Goal: Transaction & Acquisition: Purchase product/service

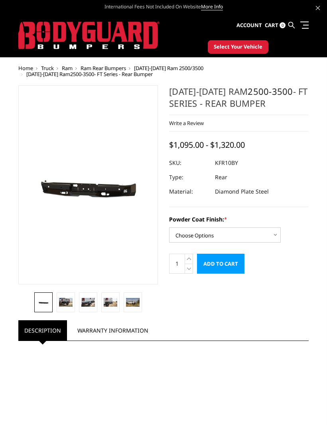
click at [276, 237] on select "Choose Options Bare Metal Gloss Black Powder Coat Textured Black Powder Coat" at bounding box center [225, 235] width 112 height 15
click at [57, 281] on link at bounding box center [66, 302] width 18 height 20
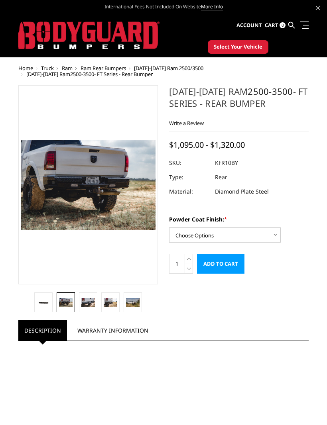
click at [43, 281] on img at bounding box center [44, 302] width 14 height 6
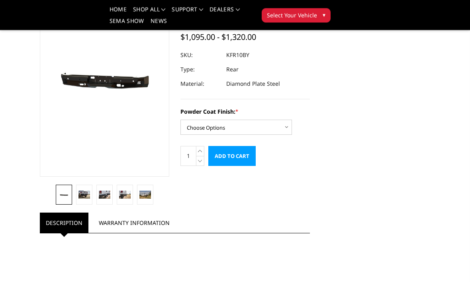
scroll to position [79, 0]
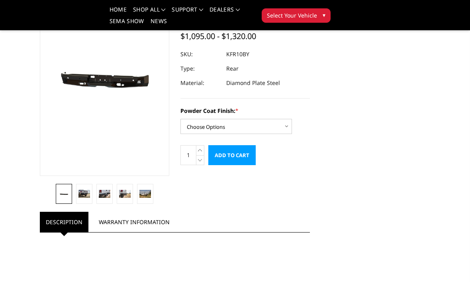
click at [82, 180] on section at bounding box center [104, 89] width 141 height 227
click at [83, 185] on link at bounding box center [84, 194] width 16 height 20
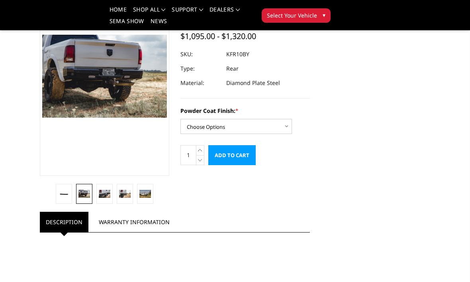
click at [97, 186] on link at bounding box center [104, 194] width 16 height 20
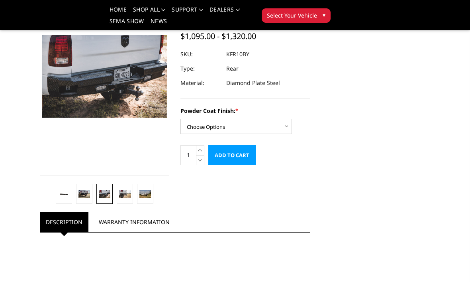
click at [121, 190] on img at bounding box center [125, 194] width 12 height 8
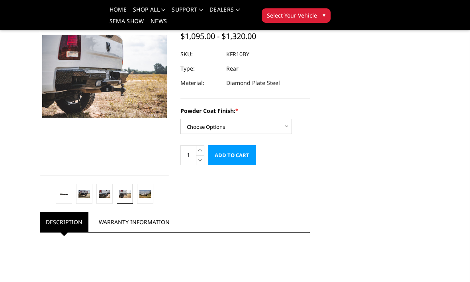
click at [145, 184] on link at bounding box center [145, 194] width 16 height 20
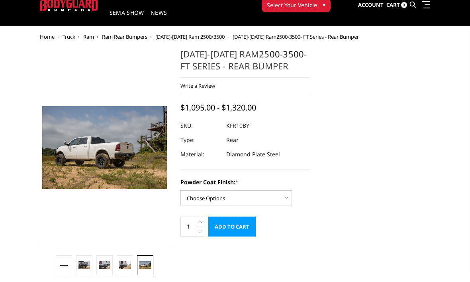
scroll to position [32, 0]
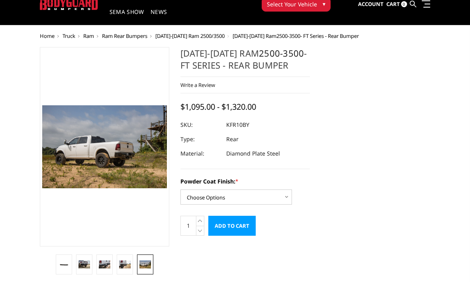
click at [72, 262] on link at bounding box center [64, 264] width 16 height 20
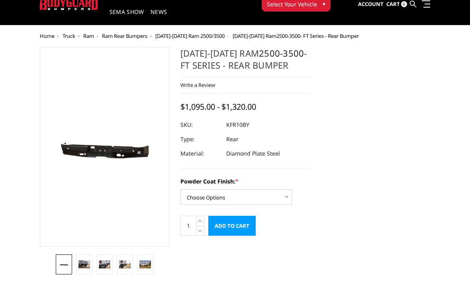
click at [88, 261] on img at bounding box center [84, 264] width 12 height 8
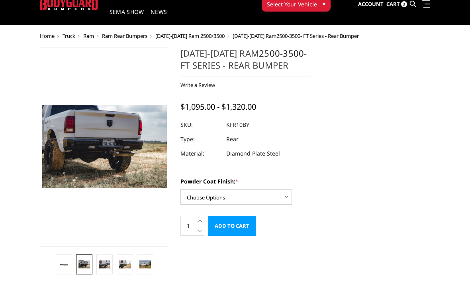
scroll to position [39, 0]
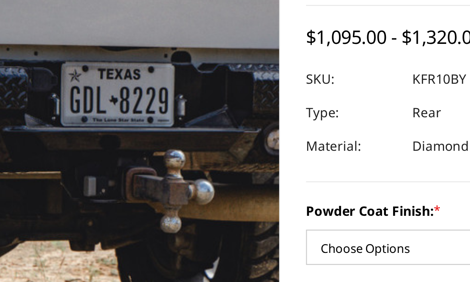
click at [63, 55] on img at bounding box center [83, 117] width 510 height 340
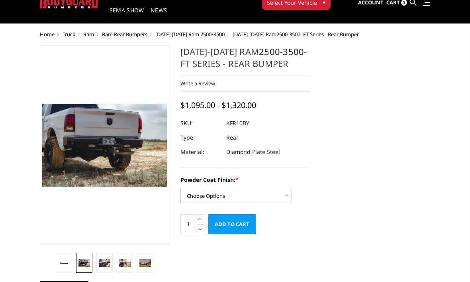
scroll to position [33, 0]
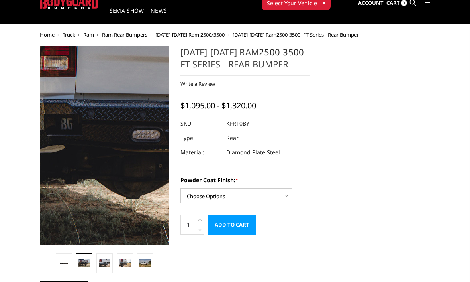
click at [73, 165] on img at bounding box center [198, 132] width 510 height 340
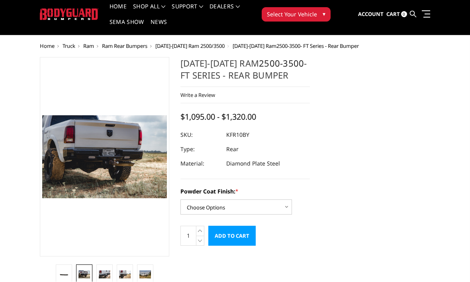
scroll to position [22, 0]
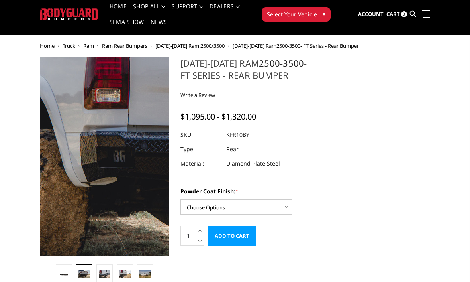
click at [55, 146] on img at bounding box center [251, 164] width 510 height 340
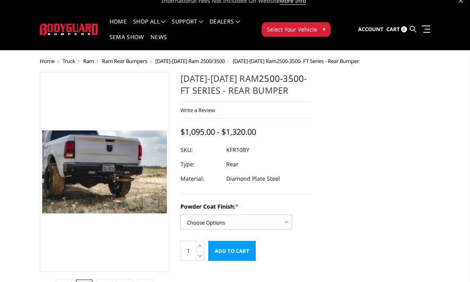
scroll to position [0, 0]
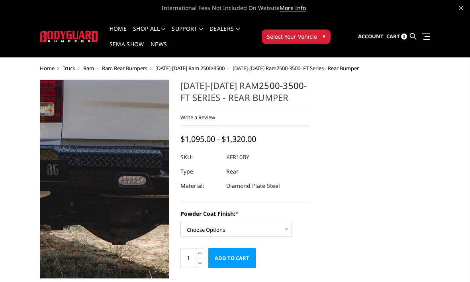
click at [78, 180] on img at bounding box center [184, 178] width 510 height 340
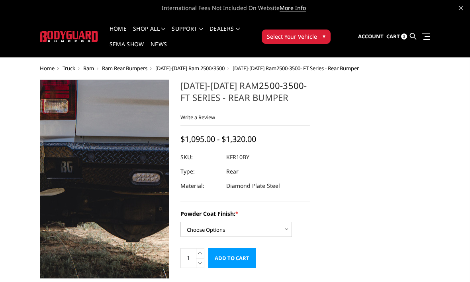
click at [73, 184] on img at bounding box center [198, 175] width 510 height 340
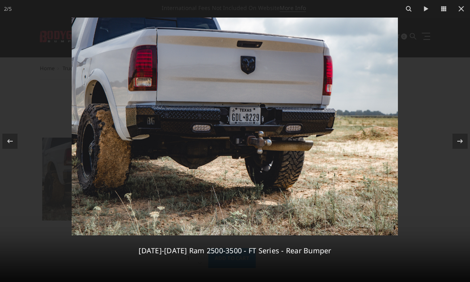
click at [461, 4] on icon at bounding box center [462, 9] width 10 height 10
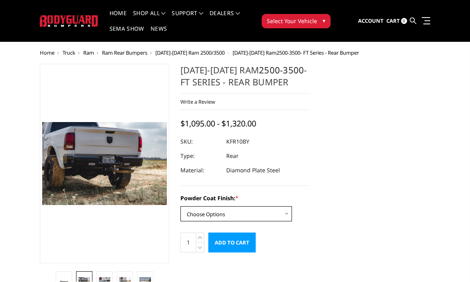
click at [275, 219] on select "Choose Options Bare Metal Gloss Black Powder Coat Textured Black Powder Coat" at bounding box center [236, 213] width 112 height 15
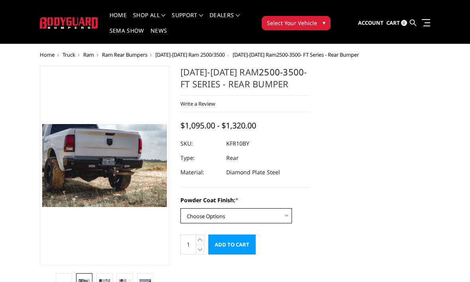
click at [270, 223] on select "Choose Options Bare Metal Gloss Black Powder Coat Textured Black Powder Coat" at bounding box center [236, 215] width 112 height 15
click at [213, 154] on dt "Type:" at bounding box center [200, 158] width 40 height 14
click at [283, 215] on select "Choose Options Bare Metal Gloss Black Powder Coat Textured Black Powder Coat" at bounding box center [236, 215] width 112 height 15
click at [278, 215] on select "Choose Options Bare Metal Gloss Black Powder Coat Textured Black Powder Coat" at bounding box center [236, 215] width 112 height 15
click at [279, 217] on select "Choose Options Bare Metal Gloss Black Powder Coat Textured Black Powder Coat" at bounding box center [236, 215] width 112 height 15
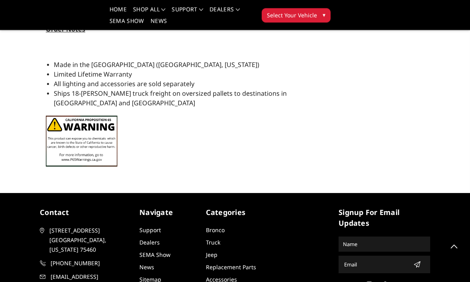
scroll to position [798, 0]
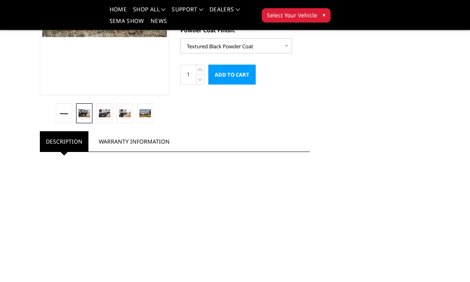
click at [114, 143] on link "Warranty Information" at bounding box center [134, 141] width 83 height 20
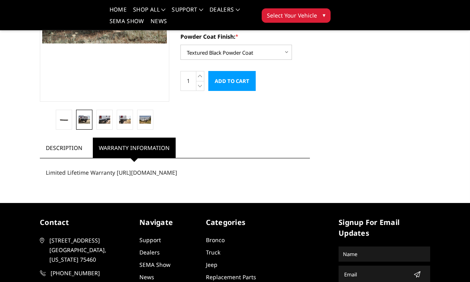
scroll to position [153, 0]
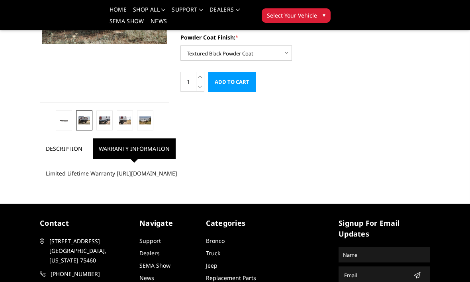
click at [50, 142] on link "Description" at bounding box center [64, 148] width 49 height 20
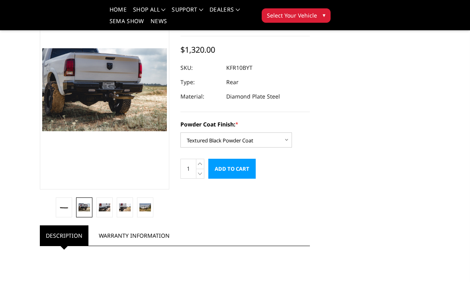
scroll to position [63, 0]
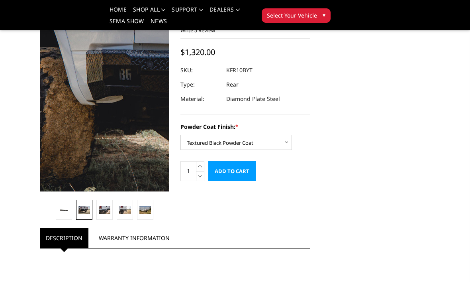
click at [53, 106] on img at bounding box center [257, 83] width 510 height 340
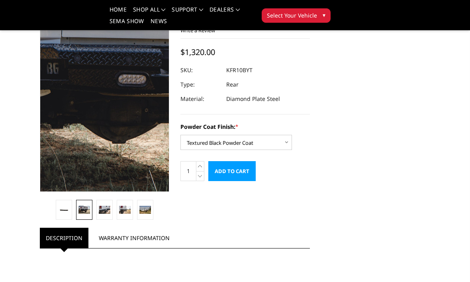
click at [78, 114] on img at bounding box center [184, 77] width 510 height 340
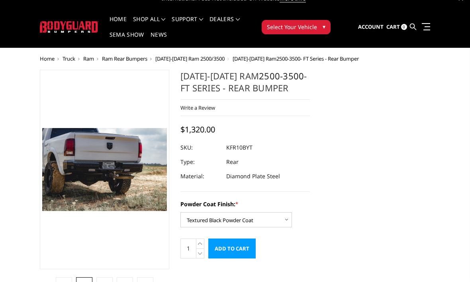
scroll to position [14, 0]
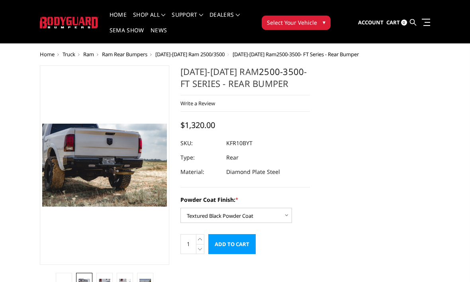
click at [59, 274] on link at bounding box center [64, 283] width 16 height 20
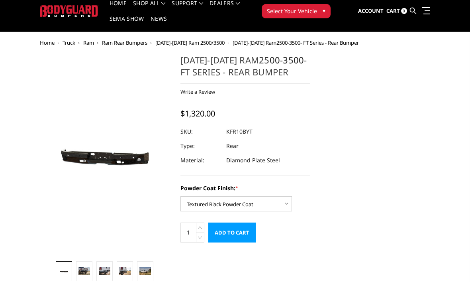
scroll to position [18, 0]
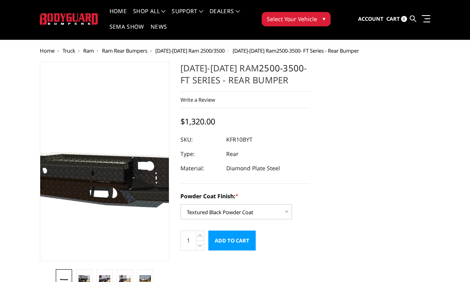
click at [74, 152] on img at bounding box center [194, 163] width 510 height 229
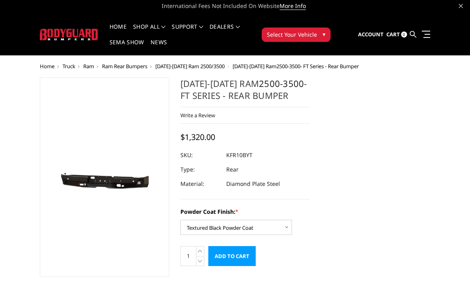
scroll to position [0, 0]
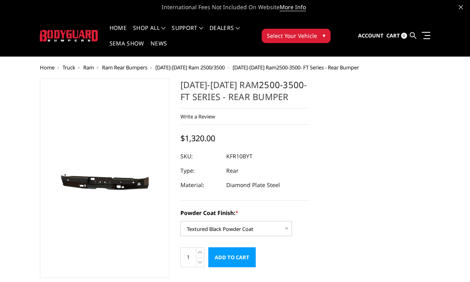
click at [285, 223] on select "Choose Options Bare Metal Gloss Black Powder Coat Textured Black Powder Coat" at bounding box center [236, 228] width 112 height 15
select select "3412"
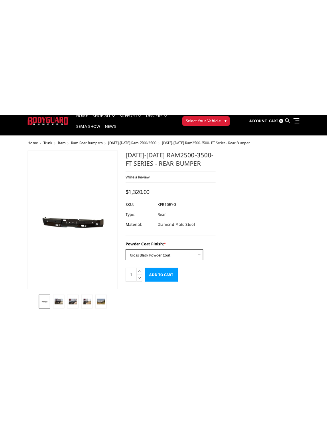
scroll to position [0, 0]
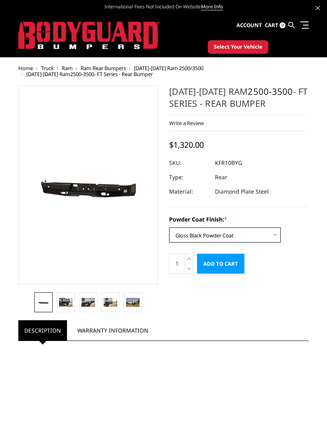
click at [233, 266] on input "Add to Cart" at bounding box center [220, 264] width 47 height 20
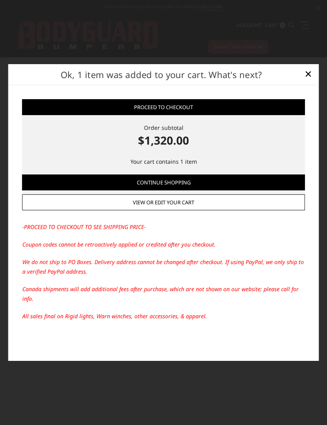
click at [81, 114] on link "Proceed to checkout" at bounding box center [163, 107] width 283 height 16
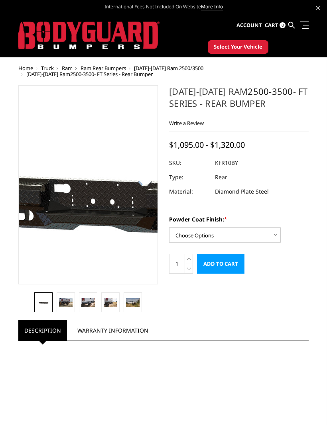
click at [80, 180] on img at bounding box center [111, 186] width 510 height 229
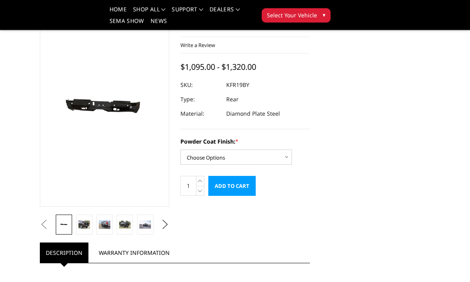
scroll to position [49, 0]
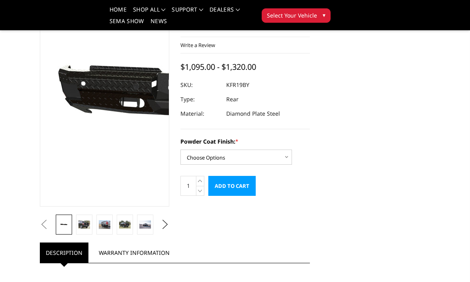
click at [67, 151] on img at bounding box center [217, 97] width 510 height 243
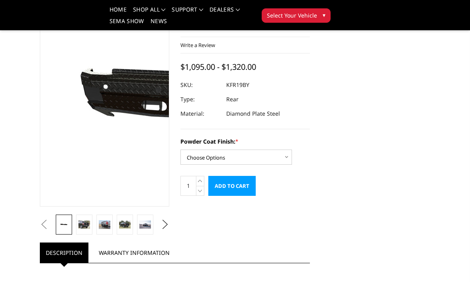
click at [59, 136] on img at bounding box center [239, 101] width 510 height 243
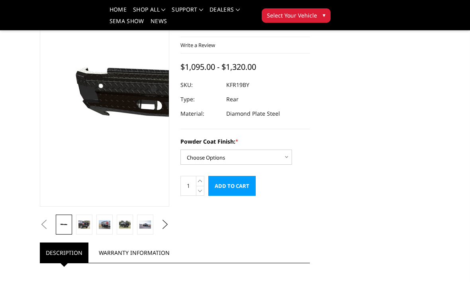
click at [61, 139] on img at bounding box center [234, 100] width 510 height 243
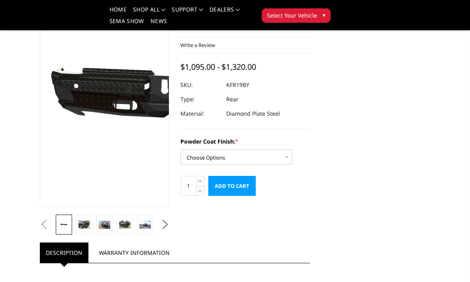
click at [69, 138] on img at bounding box center [210, 100] width 510 height 243
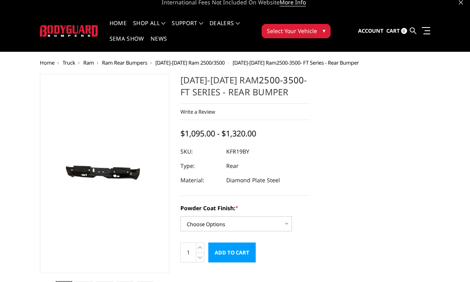
scroll to position [6, 0]
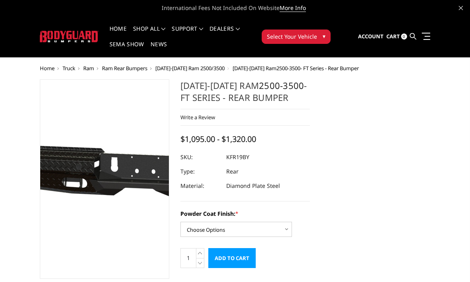
click at [86, 185] on img at bounding box center [159, 178] width 510 height 243
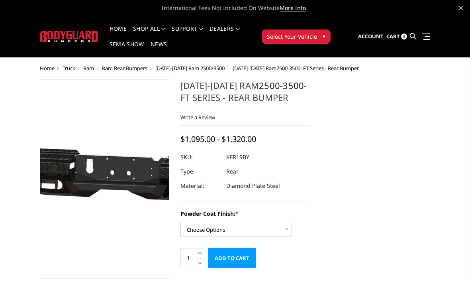
click at [94, 178] on img at bounding box center [135, 179] width 510 height 243
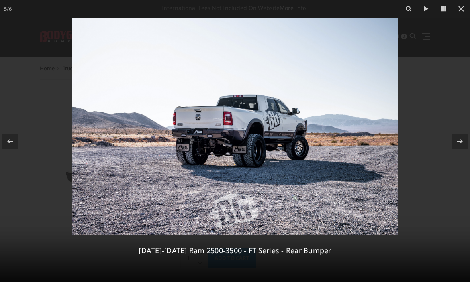
click at [467, 9] on button at bounding box center [462, 9] width 18 height 18
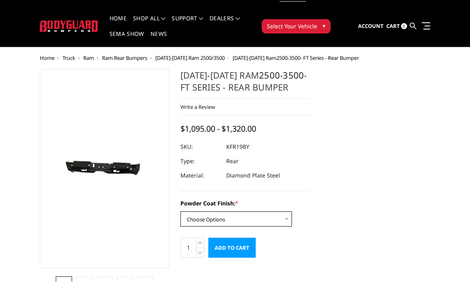
click at [281, 214] on select "Choose Options Bare Metal Gloss Black Powder Coat Textured Black Powder Coat" at bounding box center [236, 219] width 112 height 15
select select "3416"
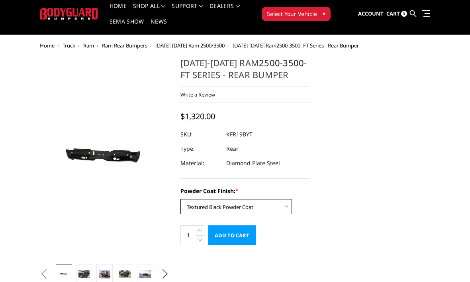
scroll to position [23, 0]
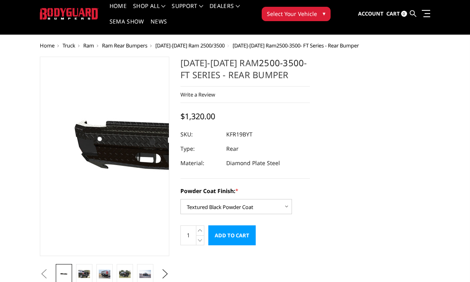
click at [61, 171] on img at bounding box center [233, 153] width 510 height 243
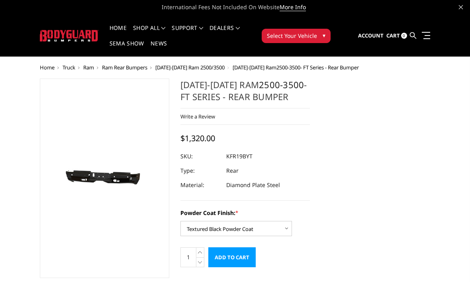
scroll to position [0, 0]
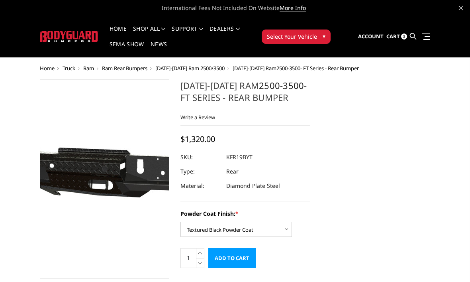
click at [77, 176] on img at bounding box center [185, 180] width 510 height 243
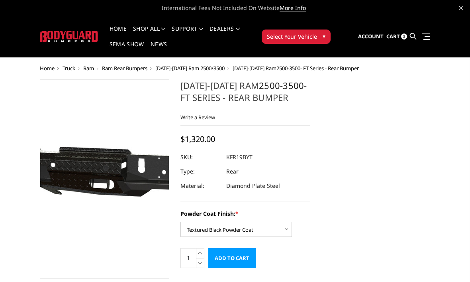
click at [77, 180] on img at bounding box center [186, 179] width 510 height 243
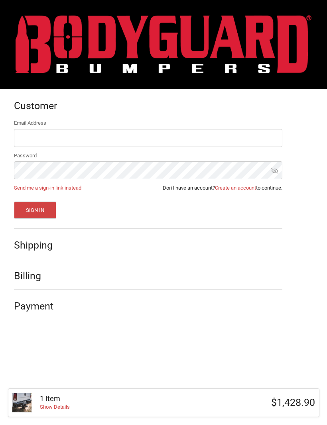
click at [23, 243] on h2 "Shipping" at bounding box center [37, 245] width 47 height 12
click at [29, 249] on h2 "Shipping" at bounding box center [37, 245] width 47 height 12
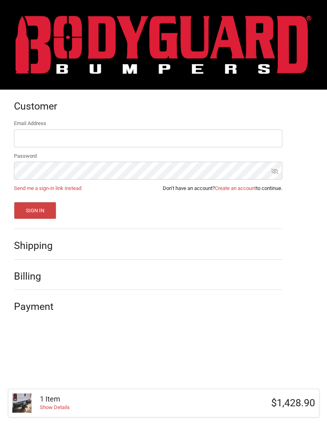
click at [241, 186] on link "Create an account" at bounding box center [235, 188] width 41 height 6
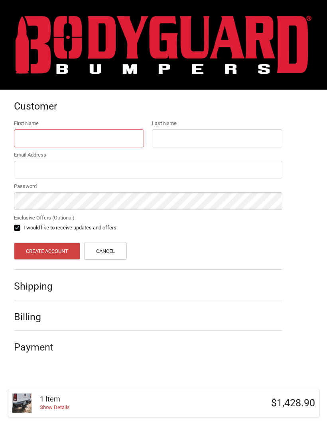
click at [28, 134] on input "First Name" at bounding box center [79, 138] width 130 height 18
type input "Caleb"
type input "[PERSON_NAME]"
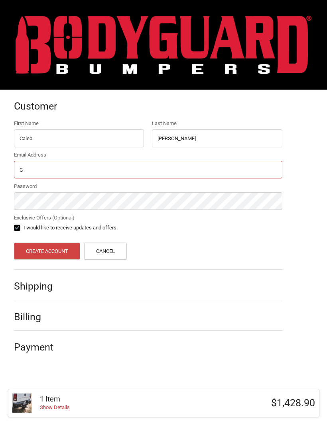
type input "[EMAIL_ADDRESS][DOMAIN_NAME]"
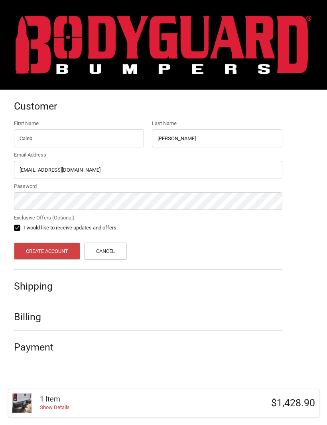
click at [14, 225] on label "I would like to receive updates and offers." at bounding box center [148, 228] width 268 height 6
click at [14, 224] on input "I would like to receive updates and offers." at bounding box center [14, 224] width 0 height 0
checkbox input "false"
click at [31, 248] on button "Create Account" at bounding box center [47, 251] width 67 height 17
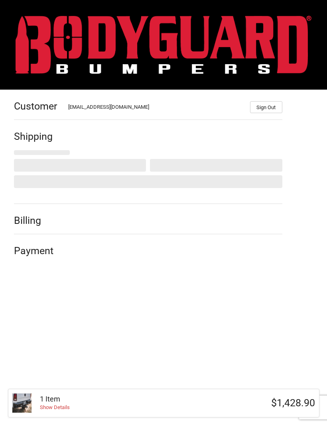
select select "US"
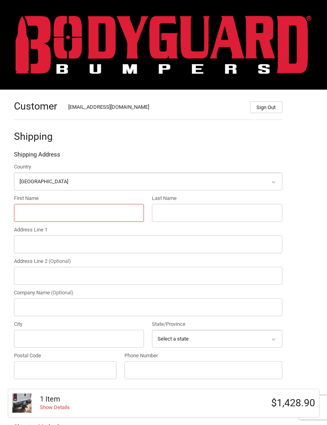
click at [23, 208] on input "First Name" at bounding box center [79, 213] width 130 height 18
type input "Caleb"
type input "[PERSON_NAME]"
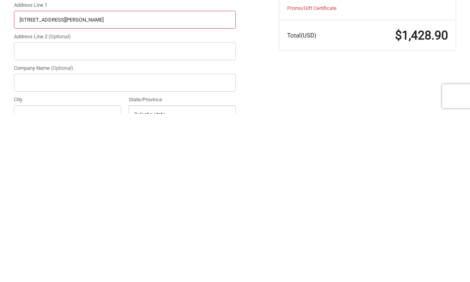
scroll to position [86, 0]
type input "[STREET_ADDRESS][PERSON_NAME]"
click at [153, 241] on input "Company Name (Optional)" at bounding box center [125, 250] width 222 height 18
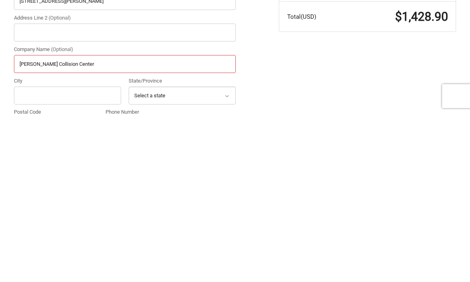
scroll to position [106, 0]
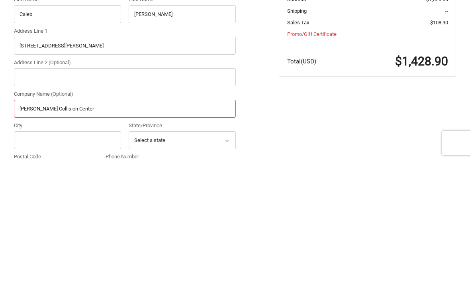
type input "[PERSON_NAME] Collision Center"
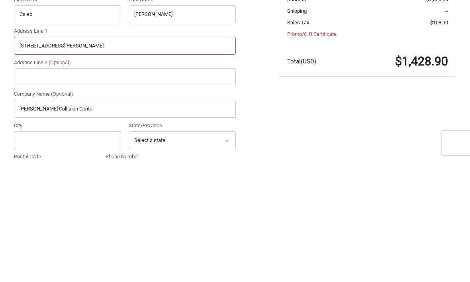
click at [145, 158] on input "[STREET_ADDRESS][PERSON_NAME]" at bounding box center [125, 167] width 222 height 18
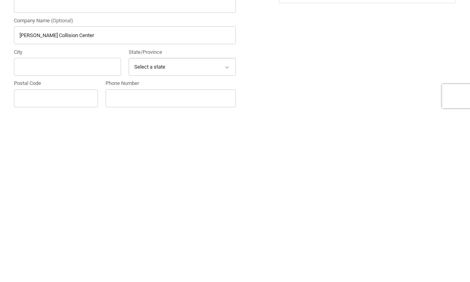
scroll to position [134, 0]
type input "[STREET_ADDRESS][PERSON_NAME]"
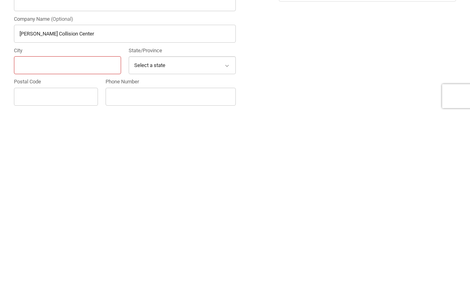
click at [91, 224] on input "City" at bounding box center [67, 233] width 107 height 18
click at [88, 224] on input "City" at bounding box center [67, 233] width 107 height 18
type input "[GEOGRAPHIC_DATA]"
click at [203, 224] on select "Select a state [US_STATE] [US_STATE] [US_STATE] [US_STATE] [US_STATE] Armed For…" at bounding box center [182, 233] width 107 height 18
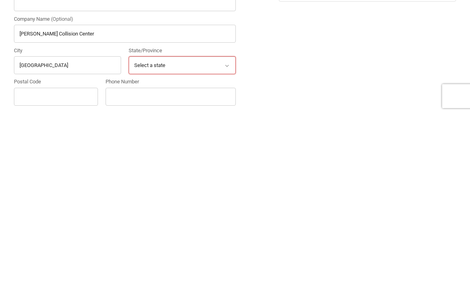
scroll to position [302, 0]
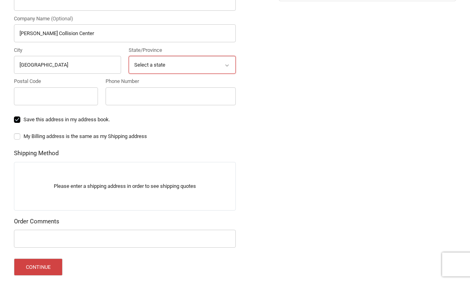
select select "NC"
click at [75, 101] on input "Postal Code" at bounding box center [56, 96] width 84 height 18
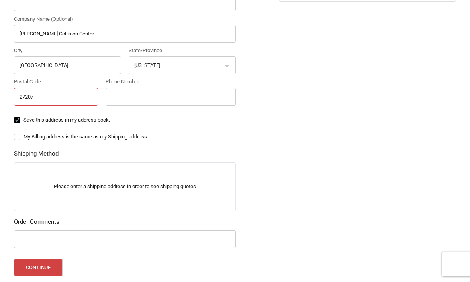
type input "27207"
click at [178, 92] on input "Phone Number" at bounding box center [171, 97] width 130 height 18
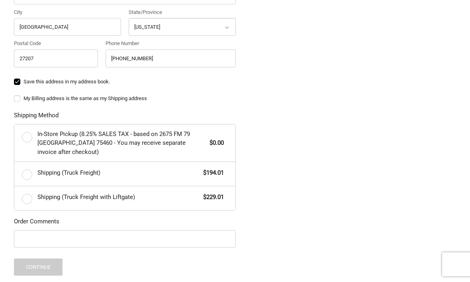
scroll to position [340, 0]
type input "[PHONE_NUMBER]"
click at [26, 172] on label "Shipping (Truck Freight) $194.01" at bounding box center [125, 174] width 222 height 24
click at [15, 162] on input "Shipping (Truck Freight) $194.01" at bounding box center [14, 162] width 0 height 0
radio input "true"
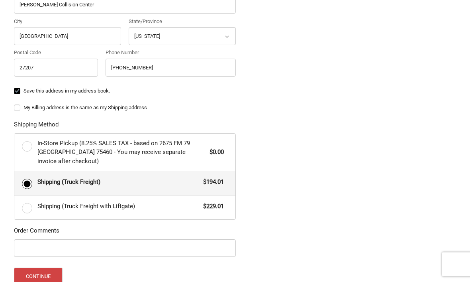
scroll to position [332, 0]
click at [24, 143] on label "In-Store Pickup (8.25% SALES TAX - based on 2675 FM 79 [GEOGRAPHIC_DATA] 75460 …" at bounding box center [125, 151] width 222 height 37
click at [15, 133] on input "In-Store Pickup (8.25% SALES TAX - based on 2675 FM 79 [GEOGRAPHIC_DATA] 75460 …" at bounding box center [14, 133] width 0 height 0
radio input "true"
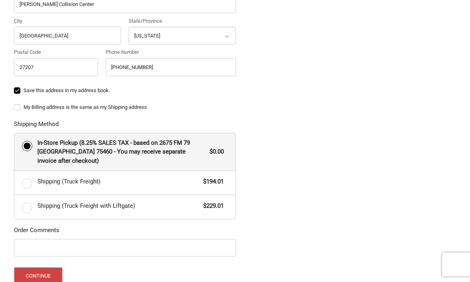
click at [31, 187] on label "Shipping (Truck Freight) $194.01" at bounding box center [125, 183] width 222 height 24
click at [15, 171] on input "Shipping (Truck Freight) $194.01" at bounding box center [14, 171] width 0 height 0
radio input "true"
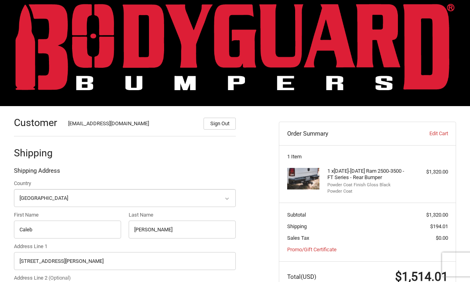
scroll to position [0, 0]
